Goal: Use online tool/utility: Utilize a website feature to perform a specific function

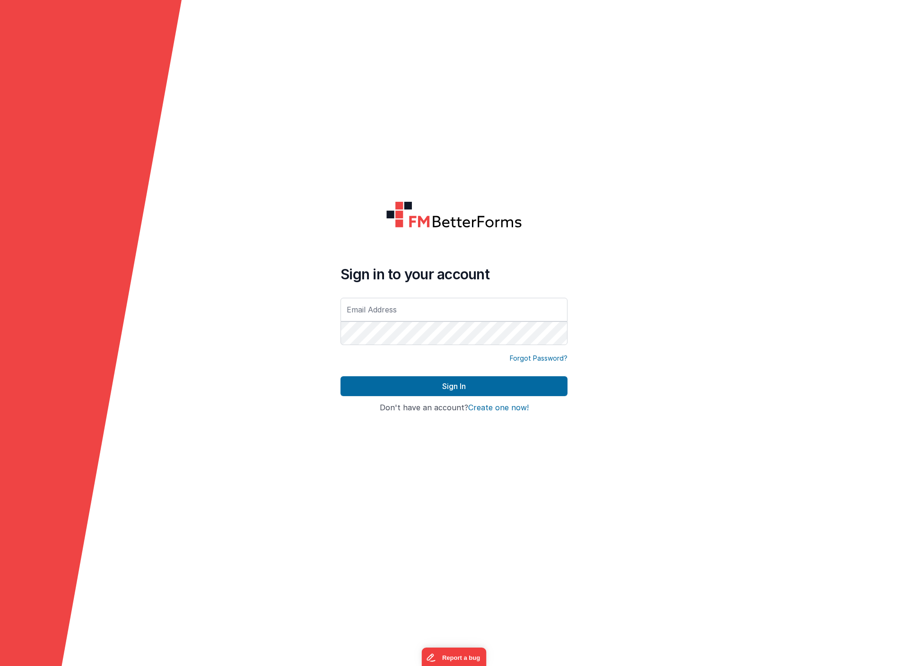
click at [0, 666] on com-1password-button at bounding box center [0, 666] width 0 height 0
type input "[EMAIL_ADDRESS][DOMAIN_NAME]"
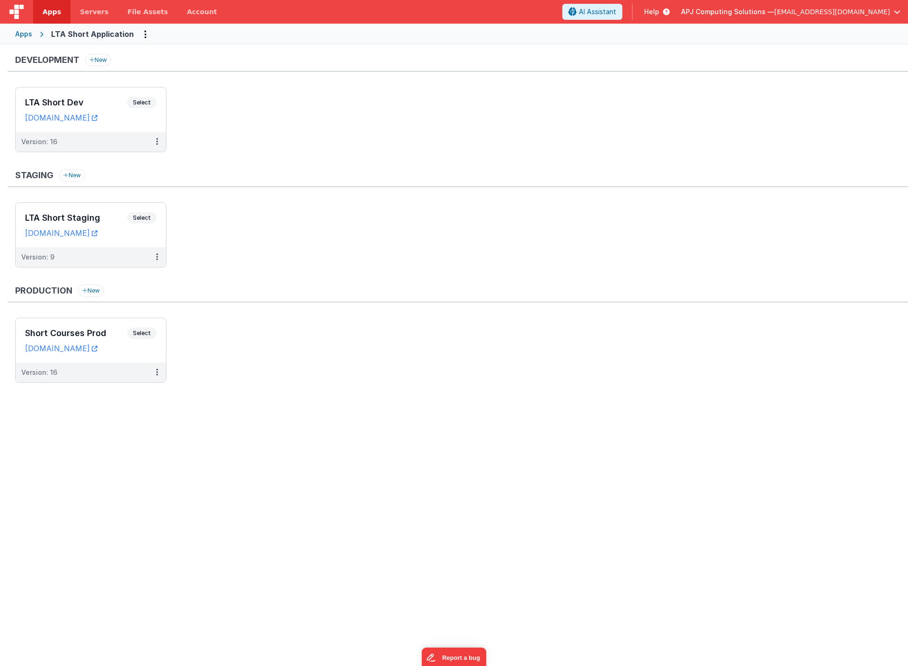
click at [25, 32] on div "Apps" at bounding box center [23, 33] width 17 height 9
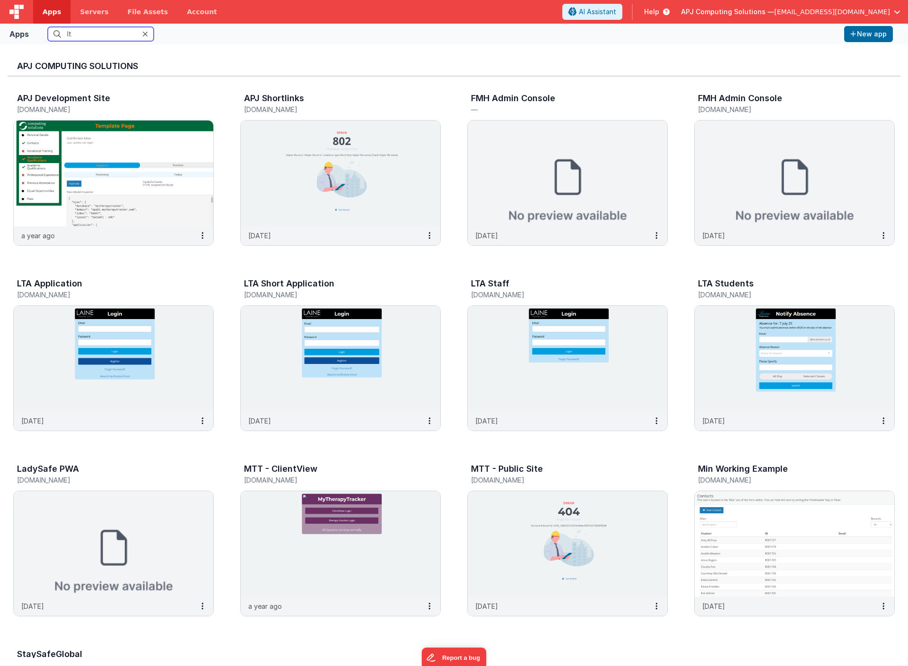
type input "lta"
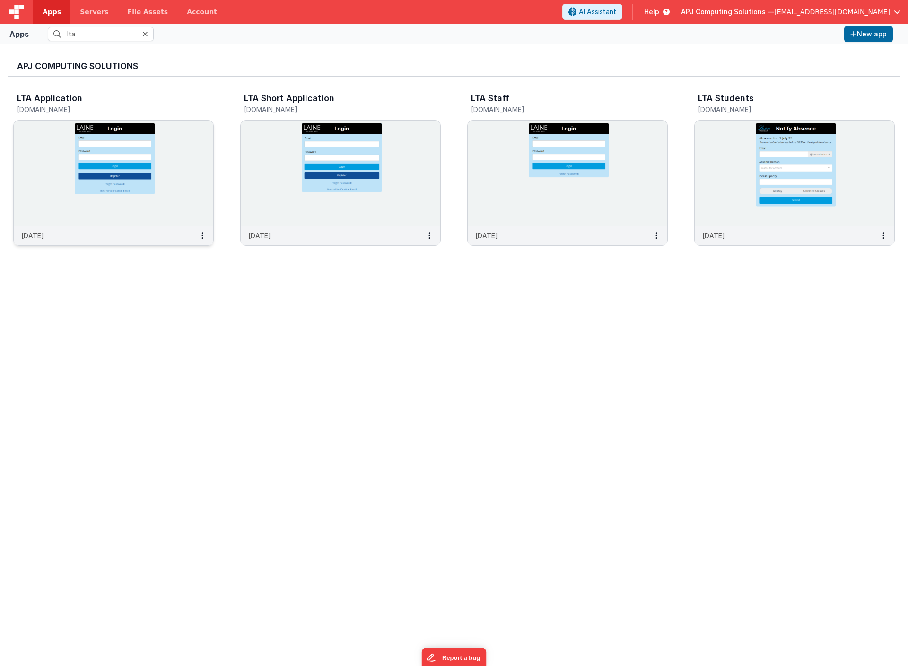
click at [95, 168] on img at bounding box center [113, 174] width 199 height 106
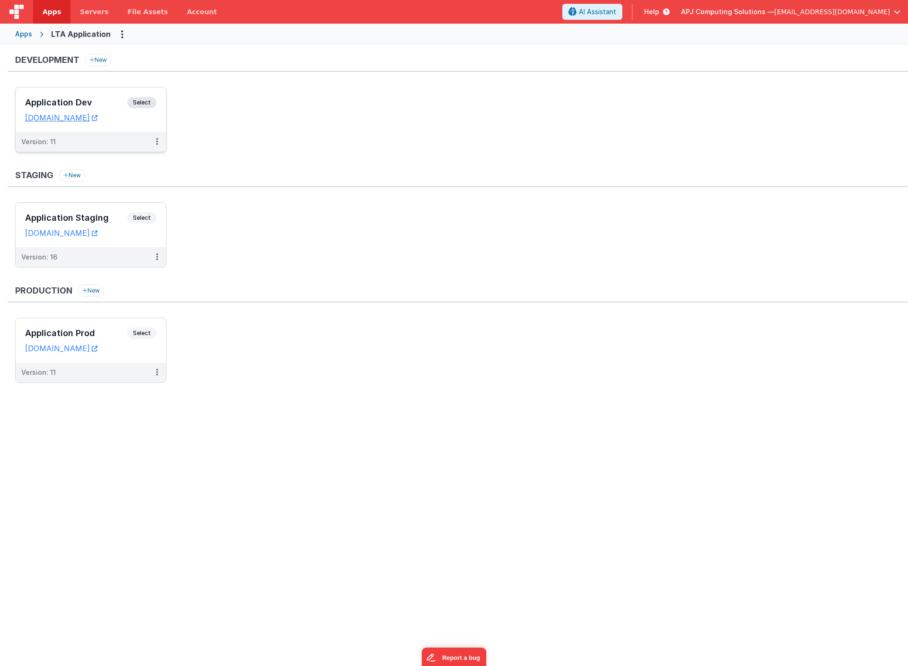
click at [140, 101] on span "Select" at bounding box center [141, 102] width 29 height 11
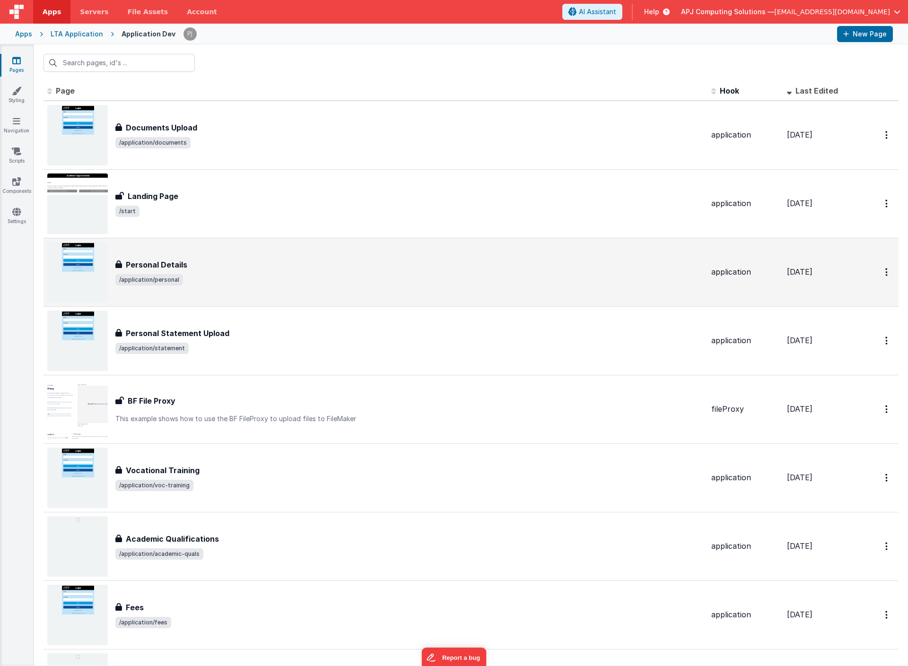
click at [142, 268] on h3 "Personal Details" at bounding box center [156, 264] width 61 height 11
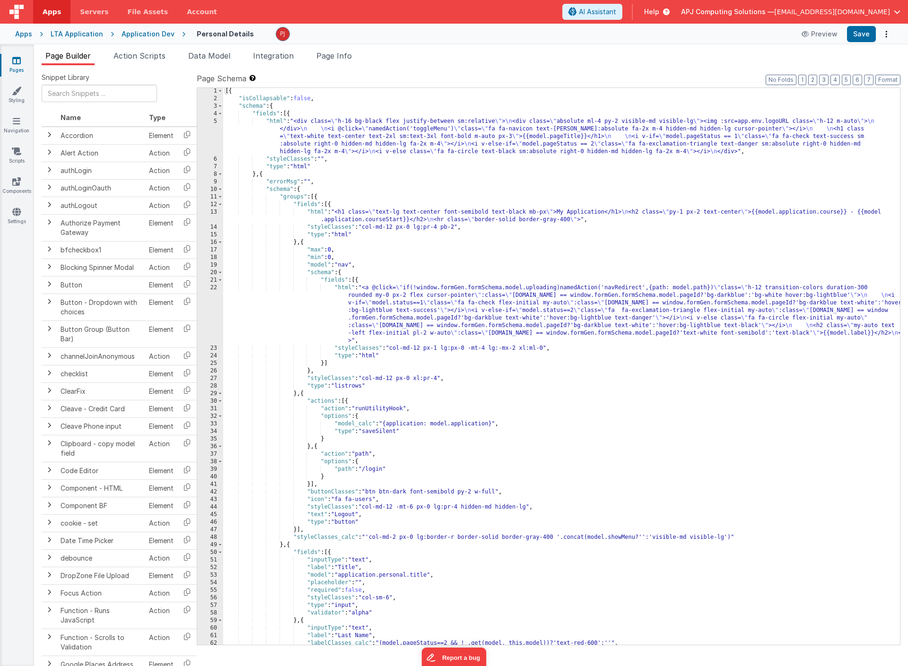
scroll to position [0, 0]
click at [553, 422] on div "[{ "isCollapsable" : false , "schema" : { "fields" : [{ "html" : "<div class= \…" at bounding box center [561, 373] width 676 height 572
click at [793, 424] on div "[{ "isCollapsable" : false , "schema" : { "fields" : [{ "html" : "<div class= \…" at bounding box center [561, 373] width 676 height 572
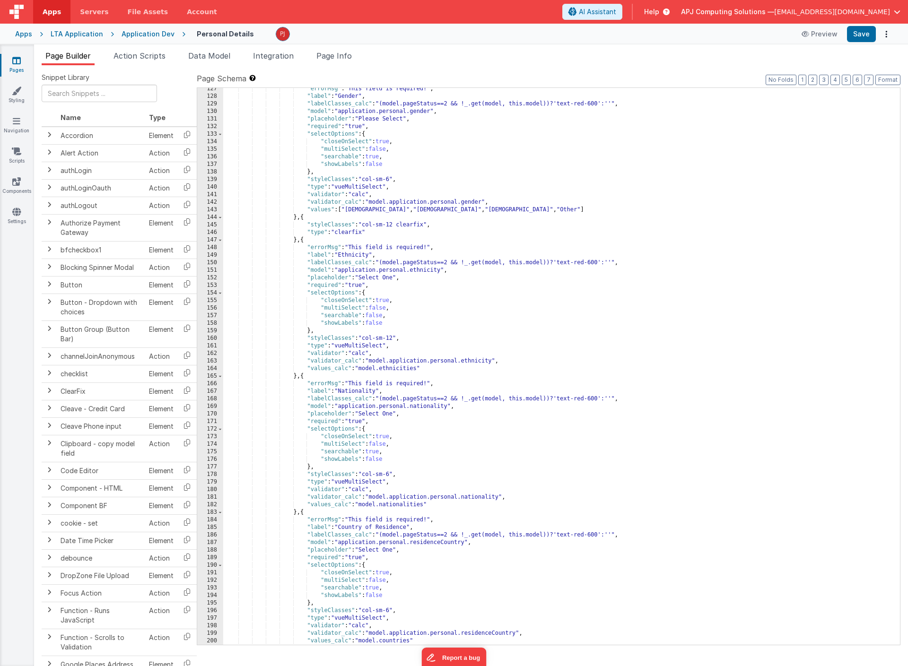
scroll to position [1054, 0]
click at [218, 57] on span "Data Model" at bounding box center [209, 55] width 42 height 9
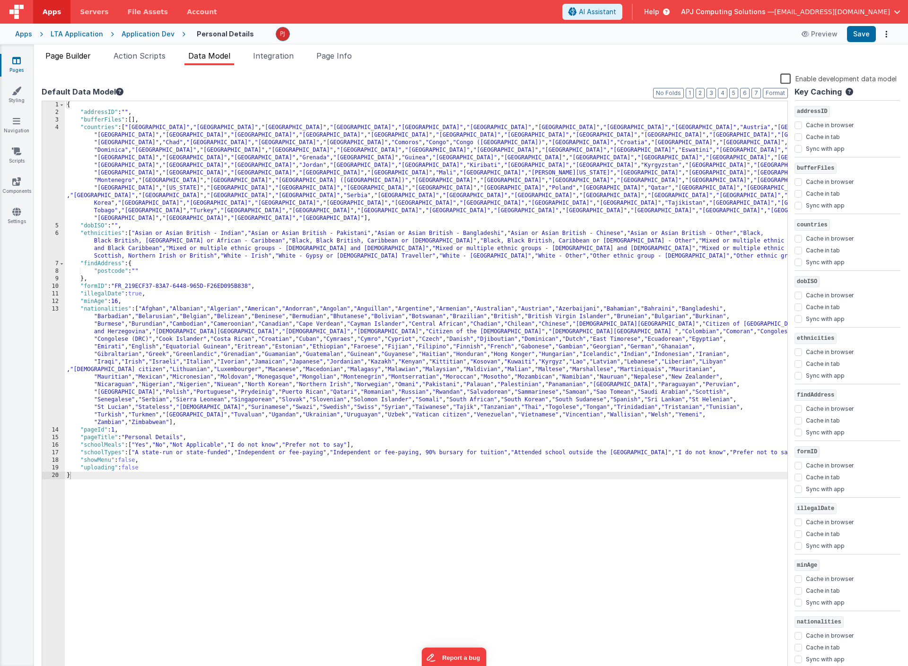
click at [68, 52] on span "Page Builder" at bounding box center [67, 55] width 45 height 9
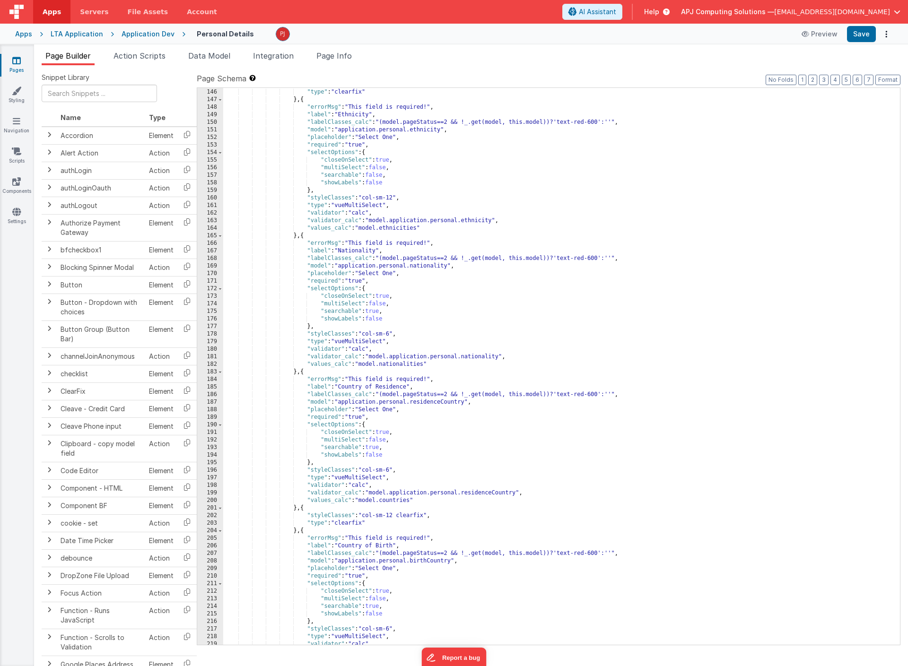
scroll to position [993, 0]
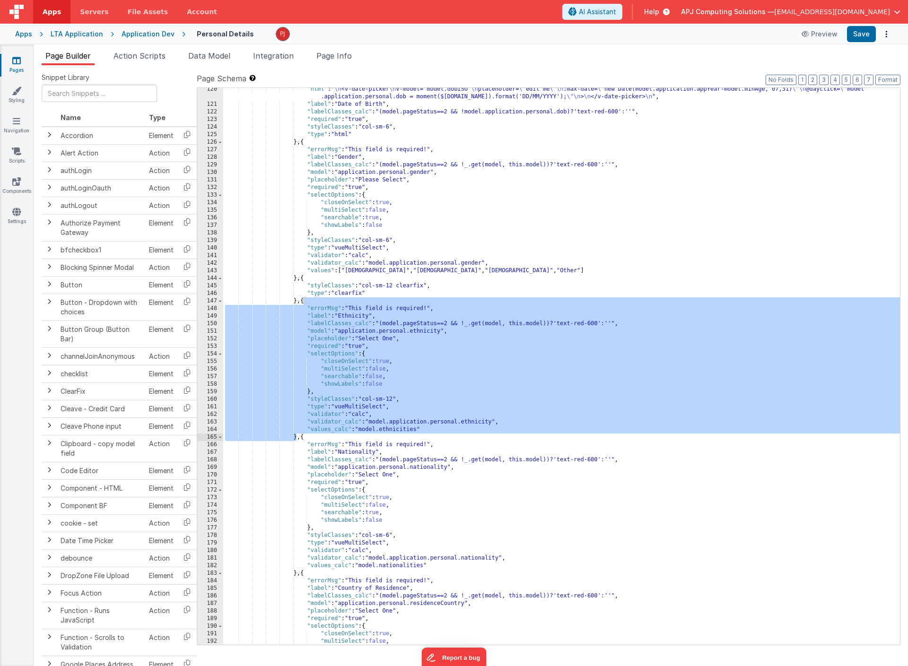
drag, startPoint x: 303, startPoint y: 302, endPoint x: 295, endPoint y: 436, distance: 134.5
click at [295, 436] on div ""html" : " \n <v-date-picker \n v-model='model.dobISO' \n placeholder= \" edit …" at bounding box center [561, 376] width 676 height 580
click at [616, 9] on span "AI Assistant" at bounding box center [597, 11] width 37 height 9
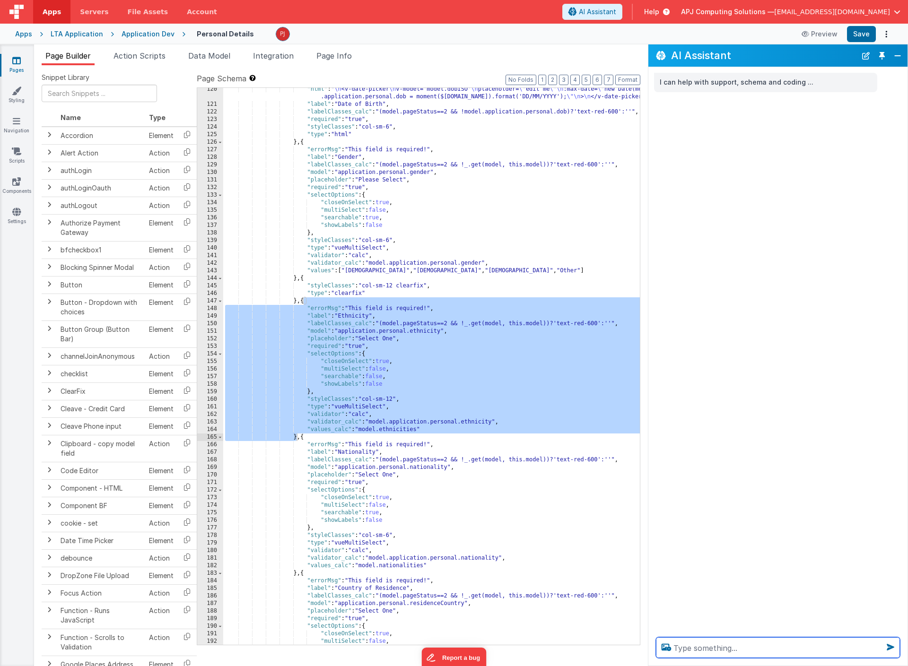
scroll to position [1084, 0]
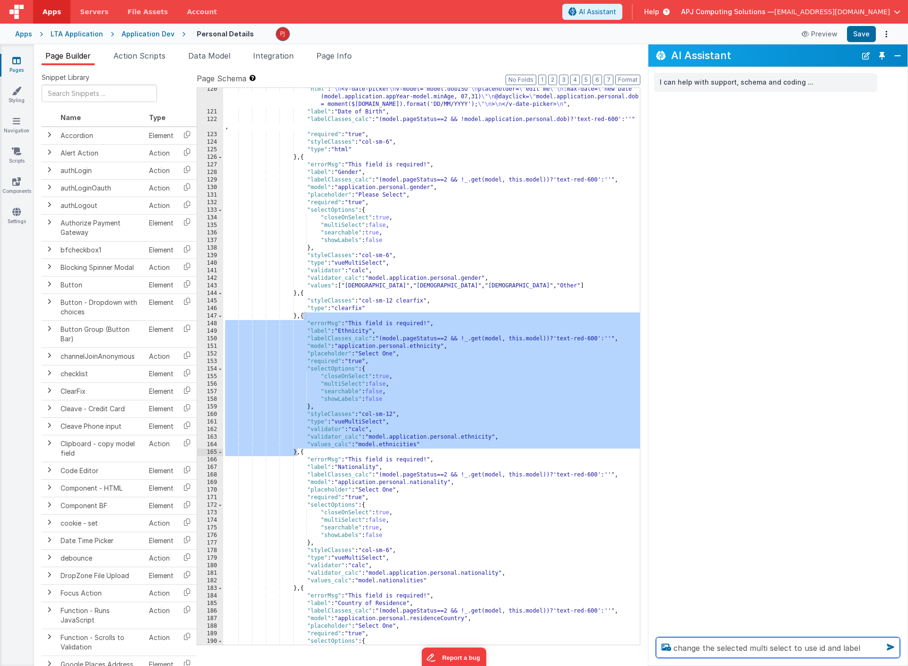
type textarea "change the selected multi select to use id and label"
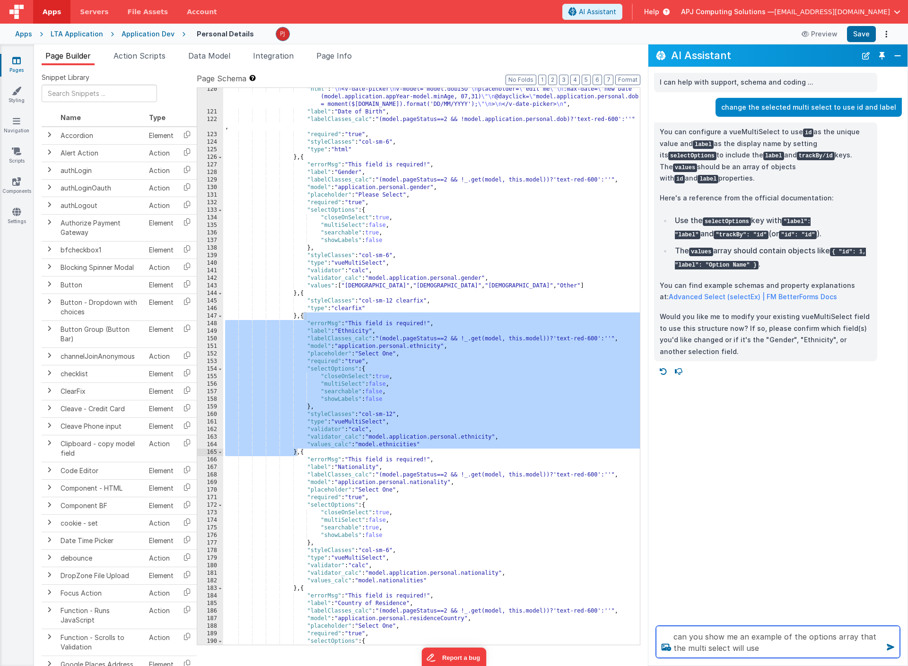
type textarea "can you show me an example of the options array that the multi select will use"
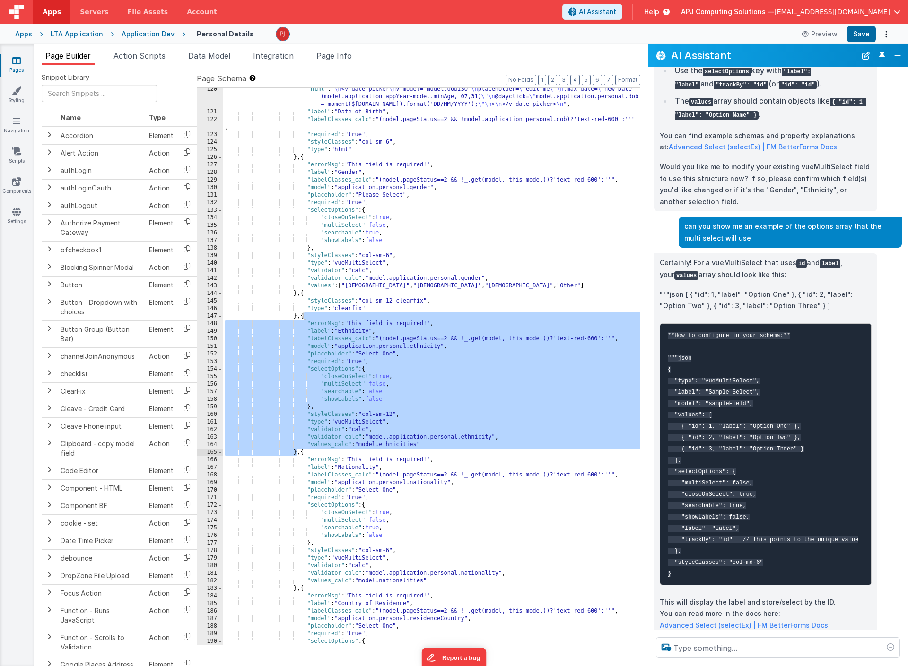
scroll to position [161, 0]
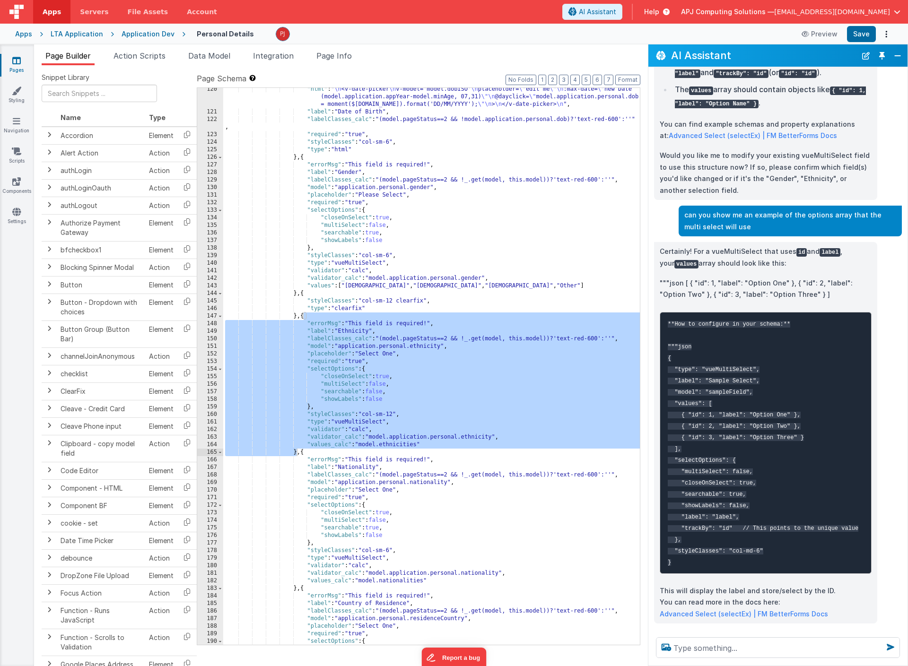
click at [460, 406] on div ""html" : " \n <v-date-picker \n v-model='model.dobISO' \n placeholder= \" edit …" at bounding box center [431, 379] width 417 height 587
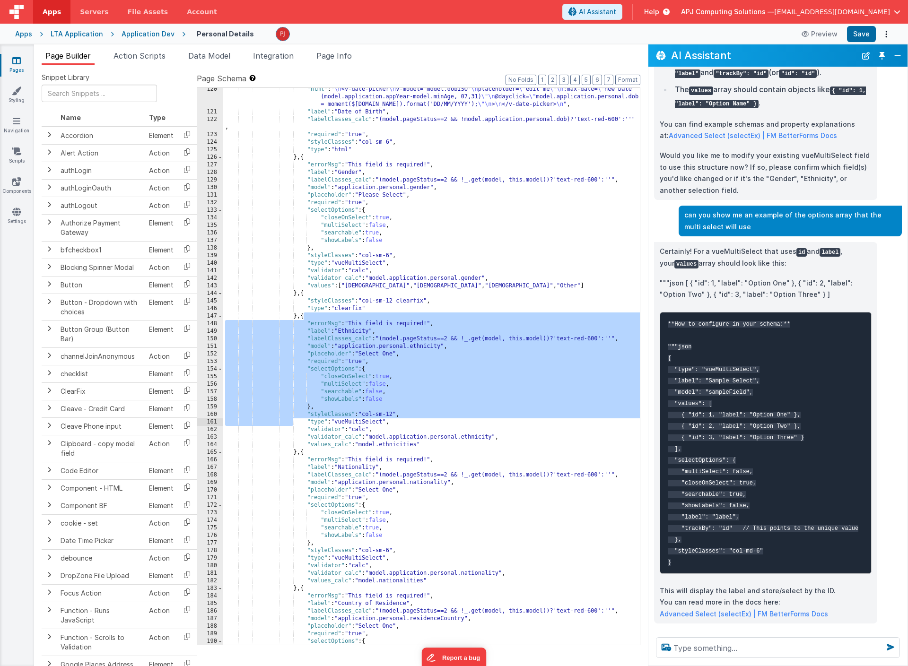
drag, startPoint x: 302, startPoint y: 315, endPoint x: 292, endPoint y: 422, distance: 107.3
click at [292, 422] on div ""html" : " \n <v-date-picker \n v-model='model.dobISO' \n placeholder= \" edit …" at bounding box center [431, 379] width 417 height 587
click at [297, 452] on div ""html" : " \n <v-date-picker \n v-model='model.dobISO' \n placeholder= \" edit …" at bounding box center [431, 379] width 417 height 587
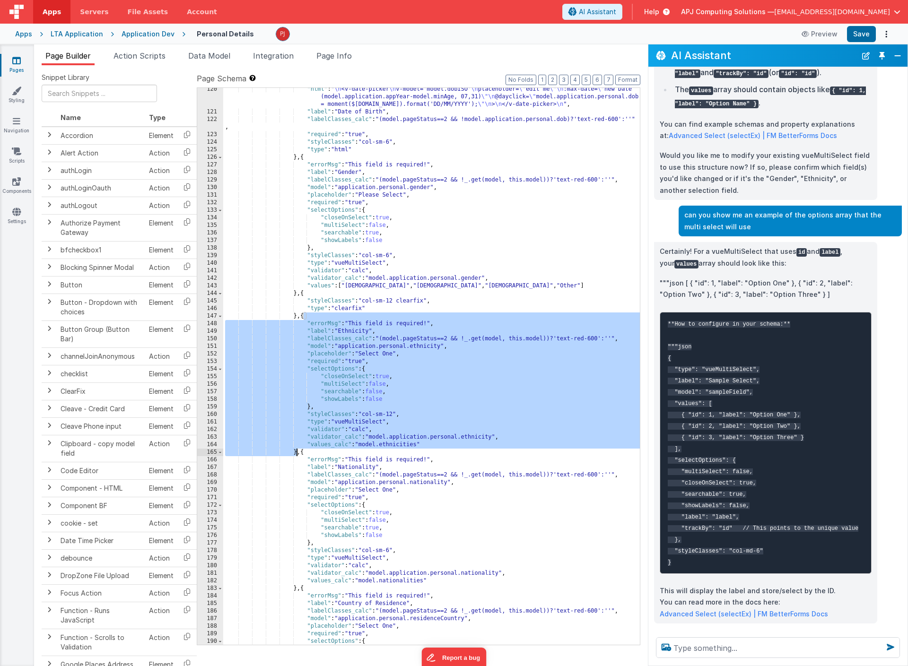
click at [839, 386] on pre "**How to configure in your schema:** """json { "type": "vueMultiSelect", "label…" at bounding box center [765, 443] width 212 height 262
click at [415, 428] on div ""html" : " \n <v-date-picker \n v-model='model.dobISO' \n placeholder= \" edit …" at bounding box center [431, 379] width 417 height 587
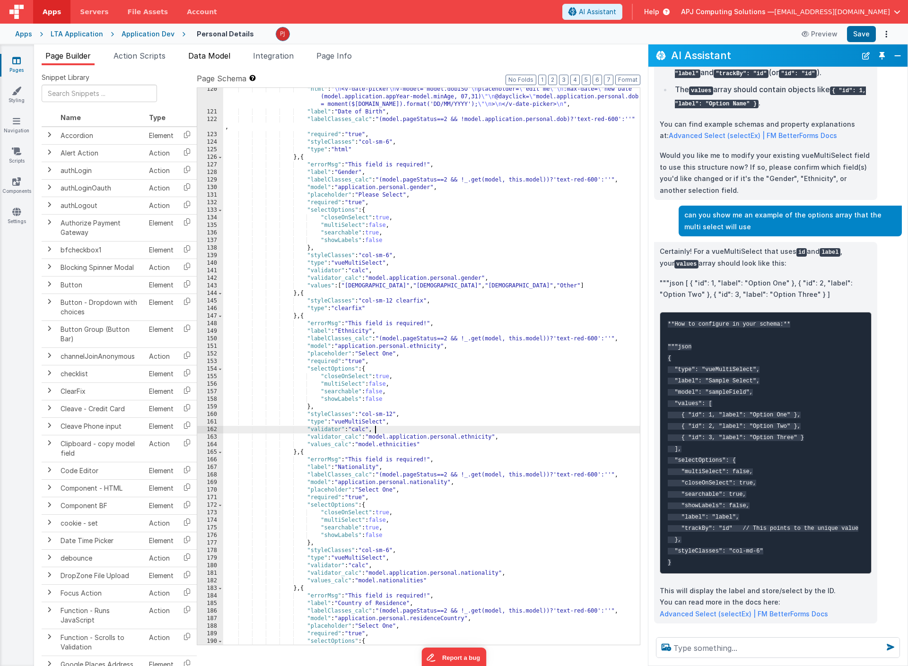
click at [218, 54] on span "Data Model" at bounding box center [209, 55] width 42 height 9
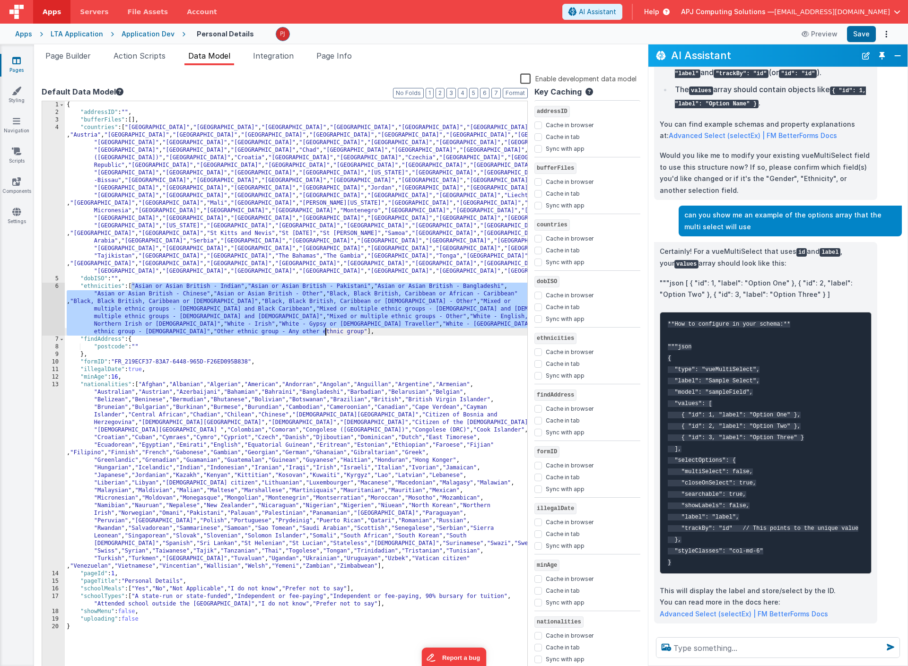
drag, startPoint x: 131, startPoint y: 288, endPoint x: 325, endPoint y: 332, distance: 198.8
click at [325, 332] on div "{ "addressID" : "" , "bufferFiles" : [ ] , "countries" : [ "[GEOGRAPHIC_DATA]" …" at bounding box center [296, 395] width 462 height 588
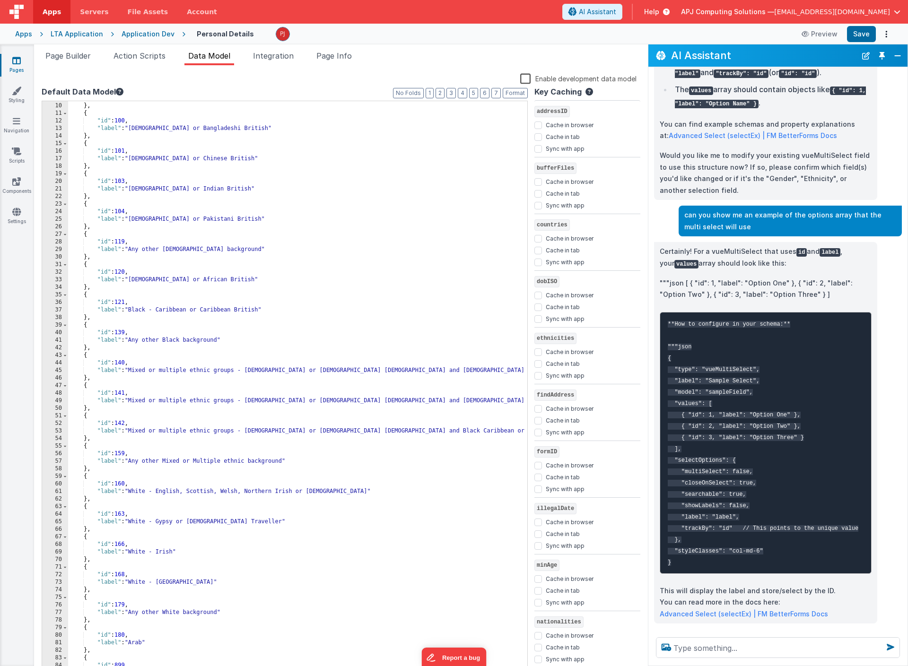
scroll to position [0, 0]
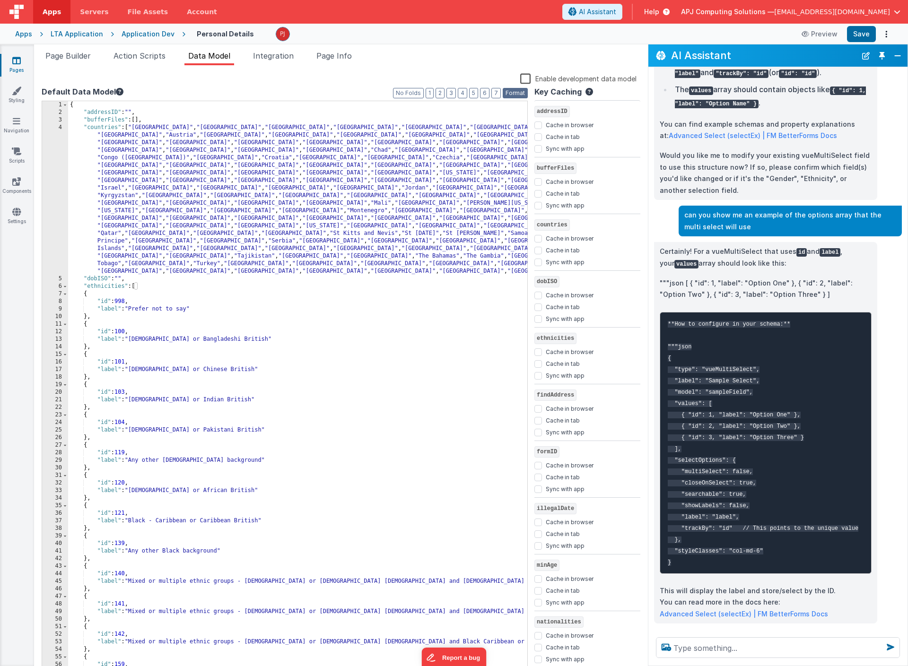
click at [512, 92] on button "Format" at bounding box center [514, 93] width 25 height 10
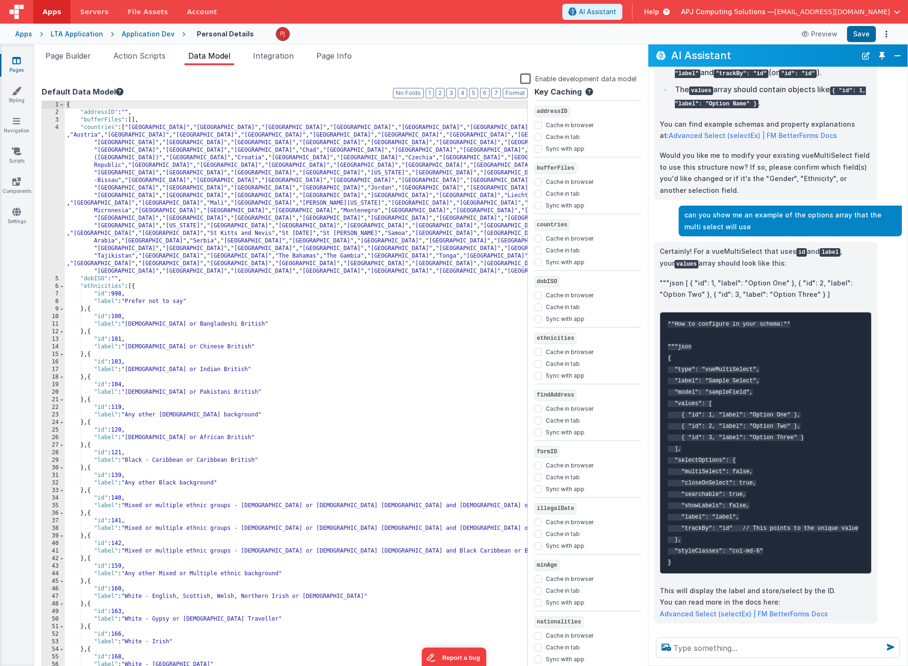
click at [214, 325] on div "{ "addressID" : "" , "bufferFiles" : [ ] , "countries" : [ "[GEOGRAPHIC_DATA]" …" at bounding box center [296, 395] width 462 height 588
click at [209, 314] on div "{ "addressID" : "" , "bufferFiles" : [ ] , "countries" : [ "[GEOGRAPHIC_DATA]" …" at bounding box center [296, 395] width 462 height 588
click at [177, 401] on div "{ "addressID" : "" , "bufferFiles" : [ ] , "countries" : [ "[GEOGRAPHIC_DATA]" …" at bounding box center [296, 395] width 462 height 588
click at [64, 54] on span "Page Builder" at bounding box center [67, 55] width 45 height 9
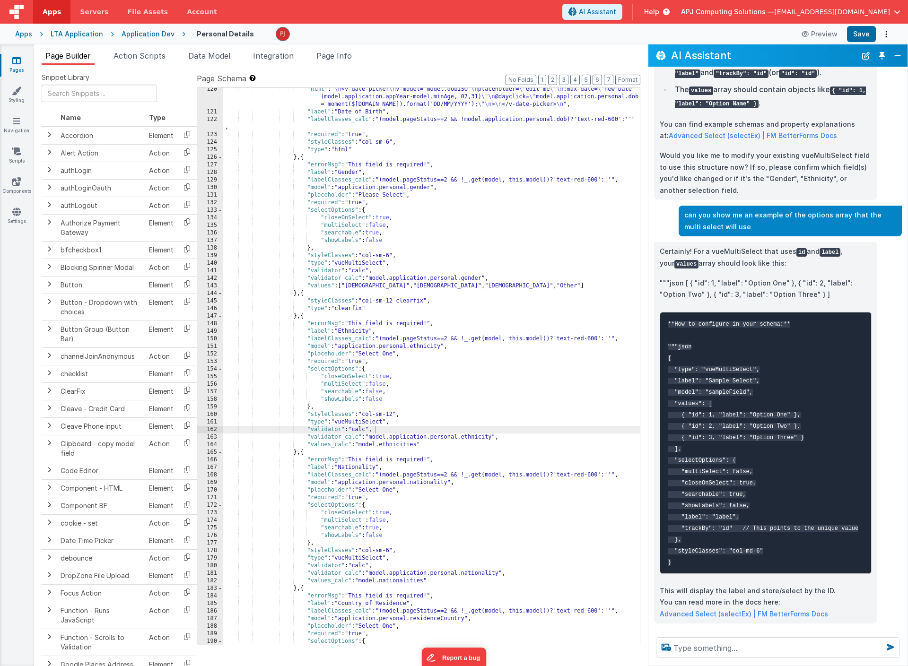
click at [388, 363] on div ""html" : " \n <v-date-picker \n v-model='model.dobISO' \n placeholder= \" edit …" at bounding box center [431, 379] width 416 height 587
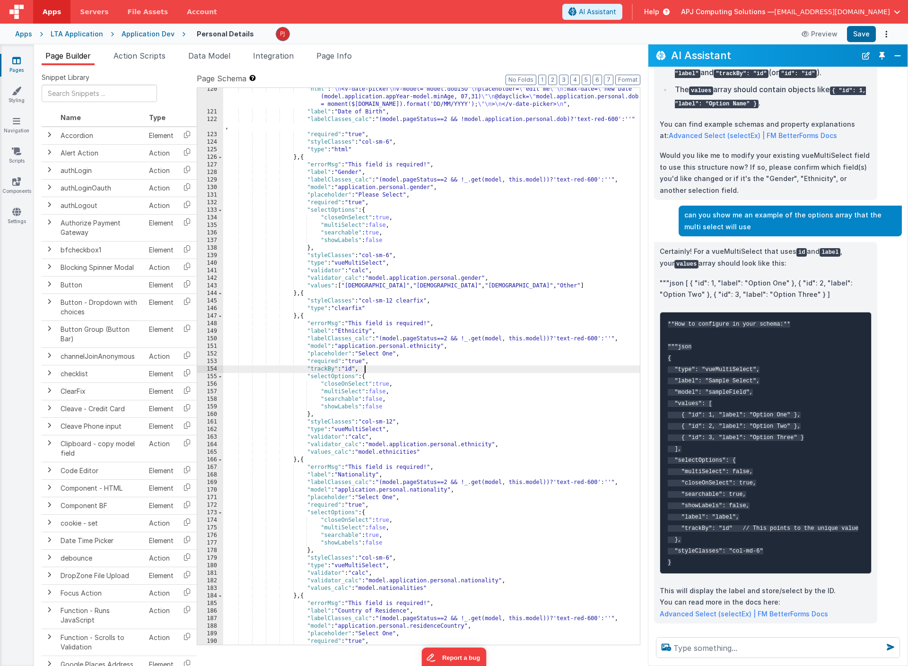
click at [373, 398] on div ""html" : " \n <v-date-picker \n v-model='model.dobISO' \n placeholder= \" edit …" at bounding box center [431, 379] width 416 height 587
drag, startPoint x: 377, startPoint y: 364, endPoint x: 376, endPoint y: 371, distance: 7.1
click at [376, 371] on div ""html" : " \n <v-date-picker \n v-model='model.dobISO' \n placeholder= \" edit …" at bounding box center [431, 379] width 416 height 587
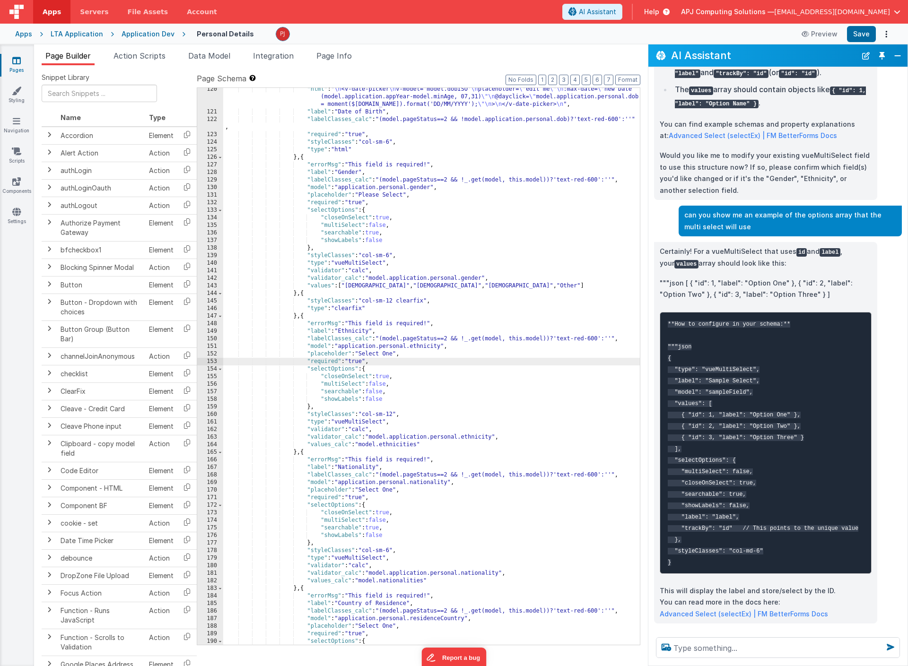
click at [394, 401] on div ""html" : " \n <v-date-picker \n v-model='model.dobISO' \n placeholder= \" edit …" at bounding box center [431, 379] width 416 height 587
click at [379, 370] on div ""html" : " \n <v-date-picker \n v-model='model.dobISO' \n placeholder= \" edit …" at bounding box center [431, 379] width 416 height 587
paste textarea
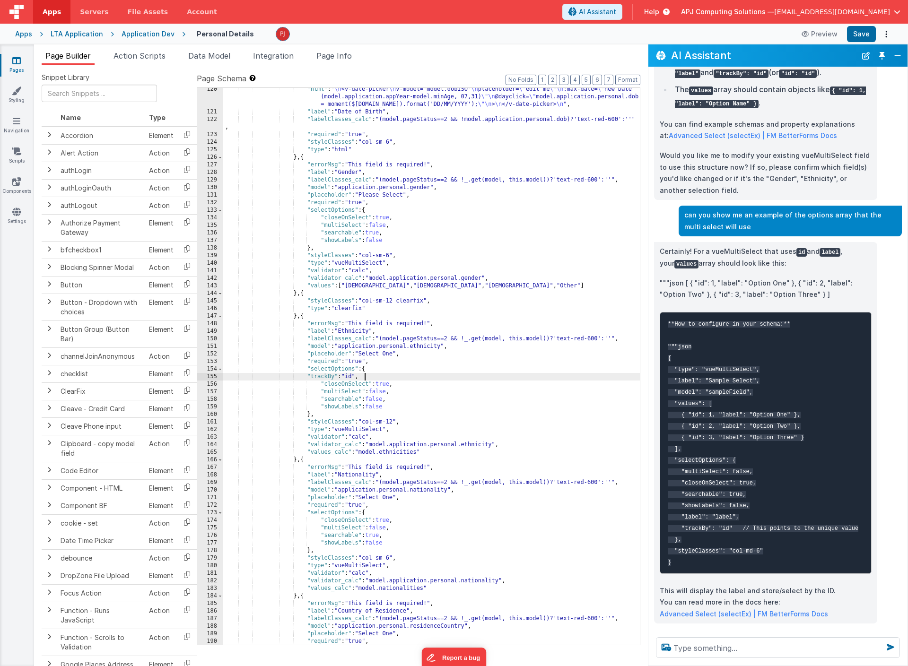
click at [306, 375] on div ""html" : " \n <v-date-picker \n v-model='model.dobISO' \n placeholder= \" edit …" at bounding box center [431, 379] width 416 height 587
click at [393, 406] on div ""html" : " \n <v-date-picker \n v-model='model.dobISO' \n placeholder= \" edit …" at bounding box center [431, 379] width 416 height 587
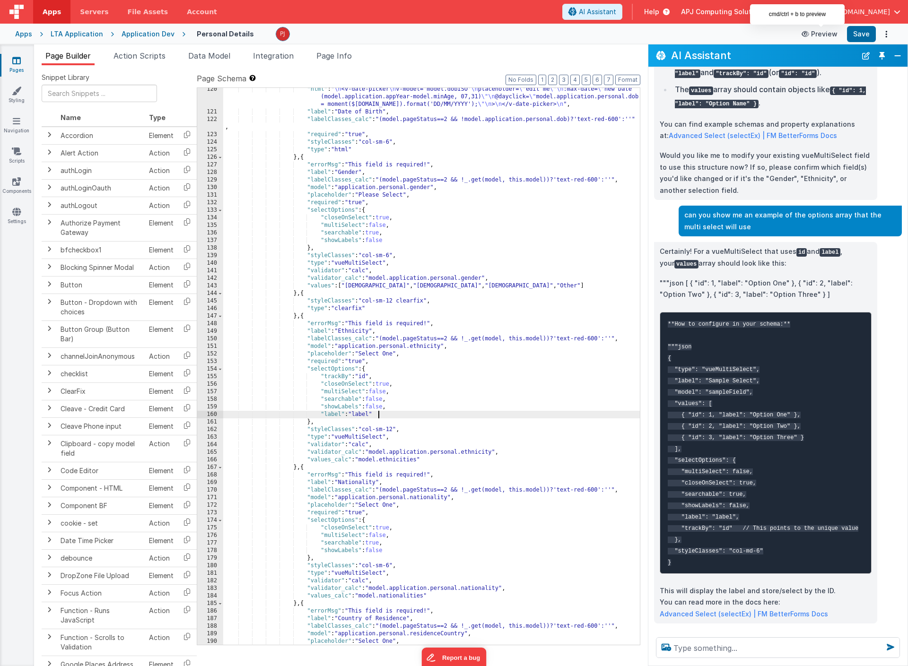
click at [817, 35] on button "Preview" at bounding box center [819, 33] width 47 height 15
click at [856, 32] on button "Save" at bounding box center [861, 34] width 29 height 16
click at [819, 33] on button "Preview" at bounding box center [819, 33] width 47 height 15
